Goal: Download file/media

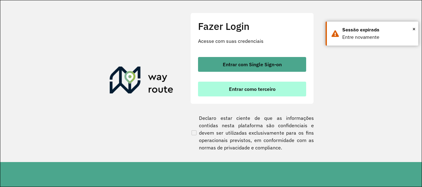
click at [232, 87] on span "Entrar como terceiro" at bounding box center [252, 89] width 47 height 5
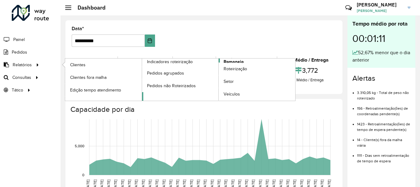
click at [228, 61] on span "Romaneio" at bounding box center [234, 62] width 20 height 6
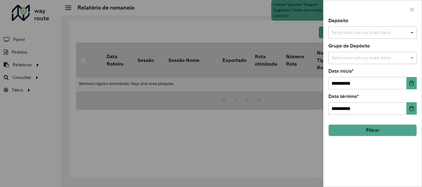
click at [413, 32] on span at bounding box center [413, 32] width 8 height 7
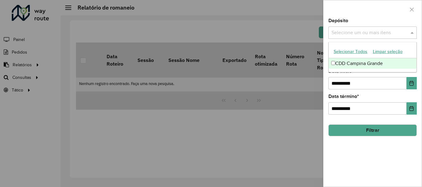
click at [330, 64] on div "CDD Campina Grande" at bounding box center [373, 63] width 88 height 10
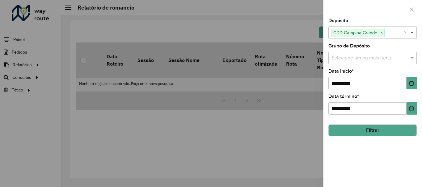
click at [410, 33] on span at bounding box center [413, 32] width 8 height 7
click at [411, 59] on span at bounding box center [413, 57] width 8 height 7
click at [410, 58] on span at bounding box center [413, 57] width 8 height 7
click at [352, 130] on button "Filtrar" at bounding box center [372, 131] width 88 height 12
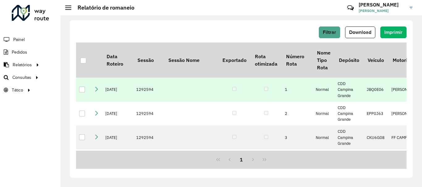
click at [81, 90] on div at bounding box center [82, 90] width 6 height 6
click at [363, 28] on button "Download" at bounding box center [360, 33] width 30 height 12
